Goal: Information Seeking & Learning: Learn about a topic

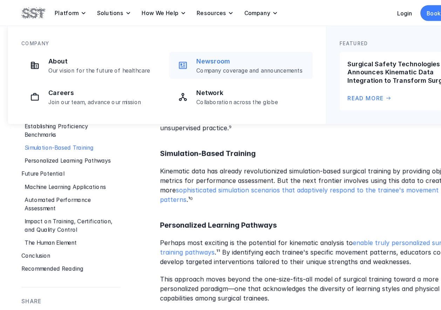
scroll to position [1170, 0]
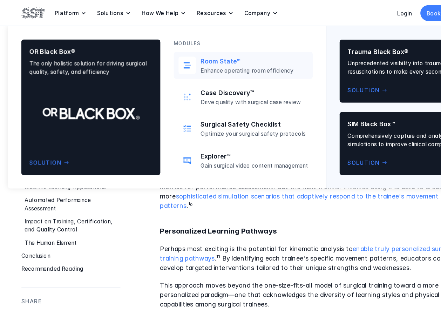
click at [182, 52] on p "Room State™" at bounding box center [228, 54] width 95 height 7
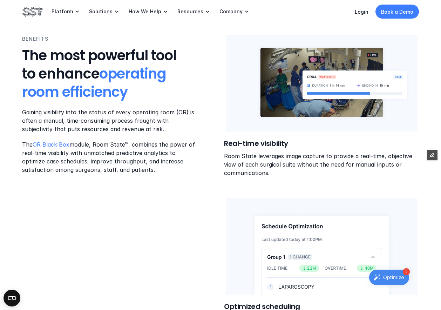
scroll to position [301, 0]
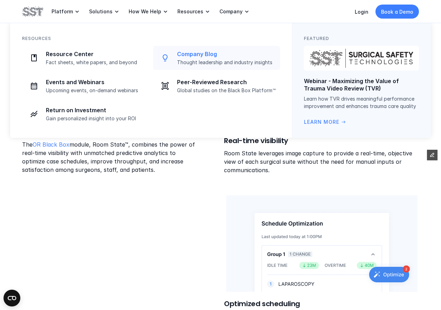
click at [181, 53] on p "Company Blog" at bounding box center [226, 54] width 99 height 7
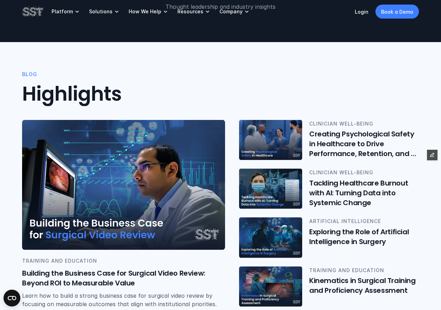
scroll to position [142, 0]
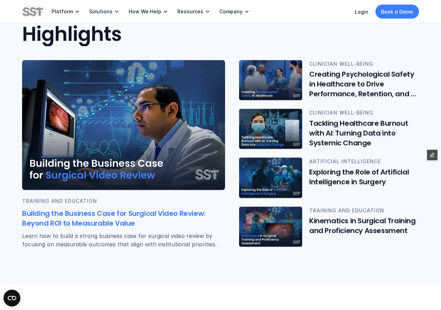
click at [168, 153] on img at bounding box center [123, 125] width 203 height 130
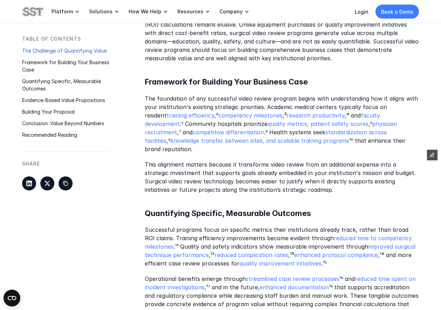
scroll to position [556, 0]
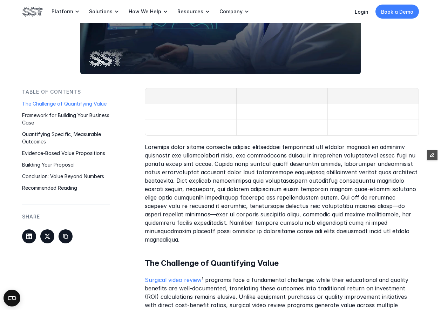
scroll to position [270, 0]
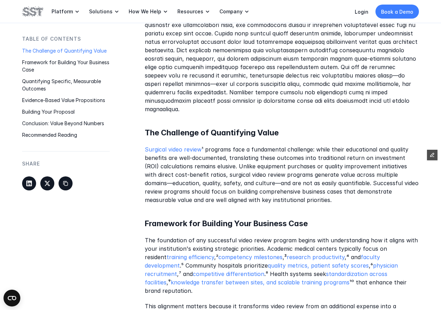
scroll to position [369, 0]
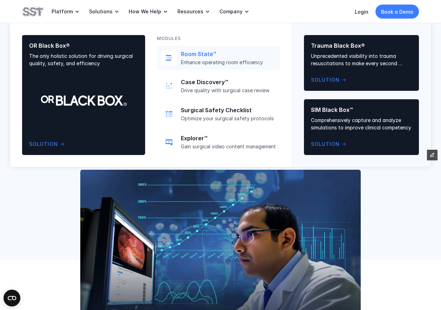
click at [178, 63] on link "Room State™ Enhance operating room efficiency" at bounding box center [218, 58] width 123 height 24
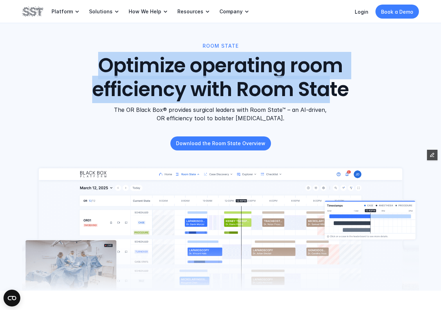
drag, startPoint x: 106, startPoint y: 64, endPoint x: 325, endPoint y: 93, distance: 221.2
click at [325, 93] on h1 "Optimize operating room efficiency with Room State" at bounding box center [221, 77] width 278 height 47
drag, startPoint x: 299, startPoint y: 110, endPoint x: 299, endPoint y: 115, distance: 4.2
click at [299, 115] on p "The OR Black Box® provides surgical leaders with Room State™ – an AI-driven, OR…" at bounding box center [220, 114] width 214 height 17
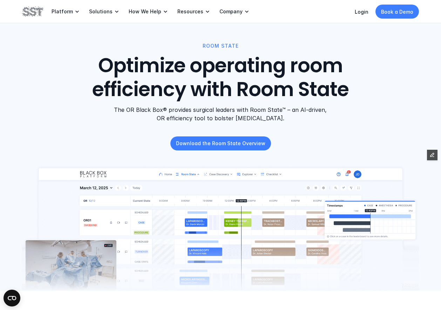
click at [258, 109] on p "The OR Black Box® provides surgical leaders with Room State™ – an AI-driven, OR…" at bounding box center [220, 114] width 214 height 17
drag, startPoint x: 299, startPoint y: 109, endPoint x: 296, endPoint y: 119, distance: 10.1
click at [296, 119] on p "The OR Black Box® provides surgical leaders with Room State™ – an AI-driven, OR…" at bounding box center [220, 114] width 214 height 17
copy p "AI-driven, OR efficiency tool to bolster [MEDICAL_DATA]"
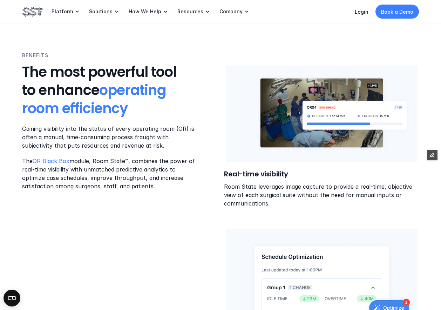
scroll to position [276, 0]
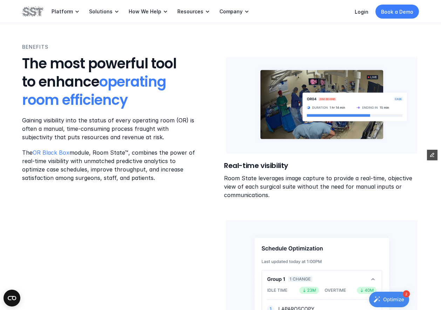
drag, startPoint x: 131, startPoint y: 153, endPoint x: 156, endPoint y: 180, distance: 37.5
click at [156, 180] on p "The OR Black Box module, Room State™, combines the power of real-time visibilit…" at bounding box center [109, 165] width 175 height 34
copy p "combines the power of real-time visibility with unmatched predictive analytics …"
click at [94, 171] on p "The OR Black Box module, Room State™, combines the power of real-time visibilit…" at bounding box center [109, 165] width 175 height 34
drag, startPoint x: 143, startPoint y: 161, endPoint x: 166, endPoint y: 162, distance: 23.5
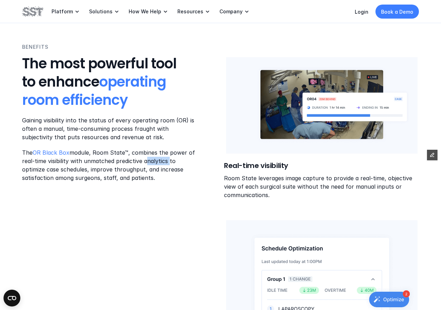
click at [166, 162] on p "The OR Black Box module, Room State™, combines the power of real-time visibilit…" at bounding box center [109, 165] width 175 height 34
copy p "analytics"
